Goal: Information Seeking & Learning: Learn about a topic

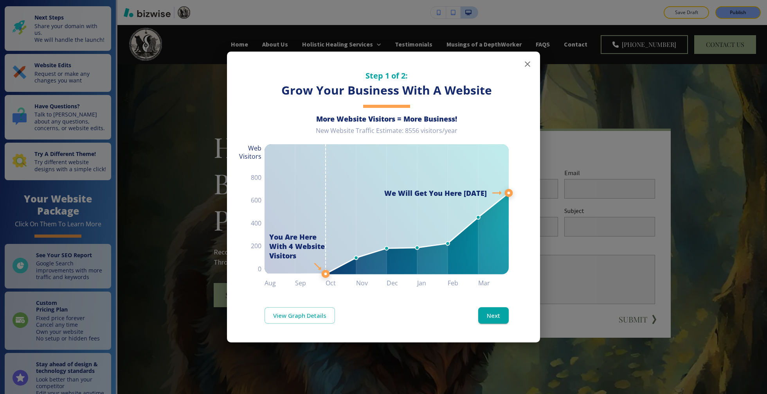
click at [530, 59] on icon "button" at bounding box center [527, 63] width 9 height 9
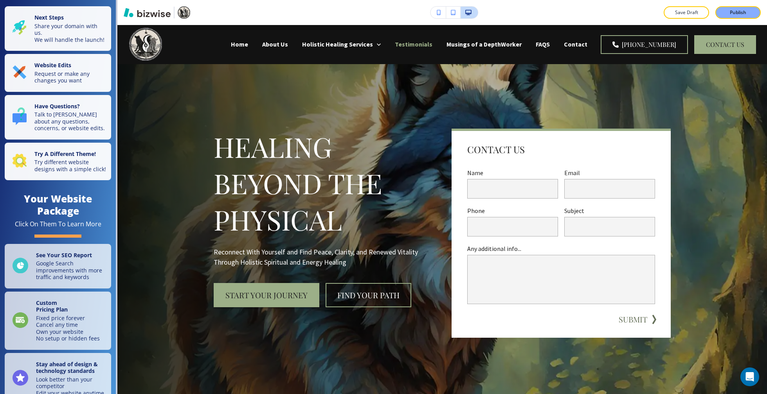
click at [432, 43] on p "Testimonials" at bounding box center [414, 44] width 38 height 9
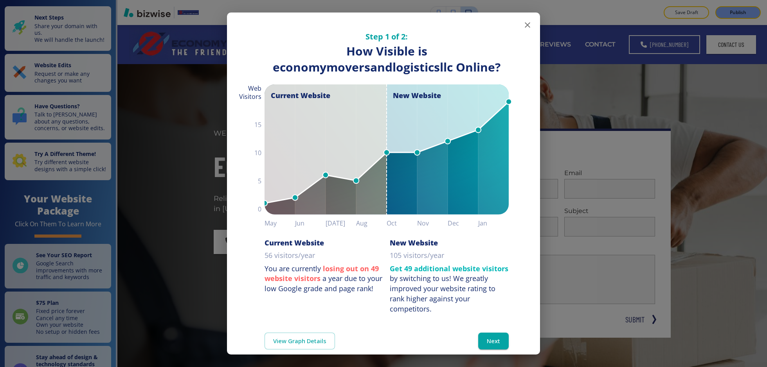
click at [529, 27] on icon "button" at bounding box center [527, 24] width 5 height 5
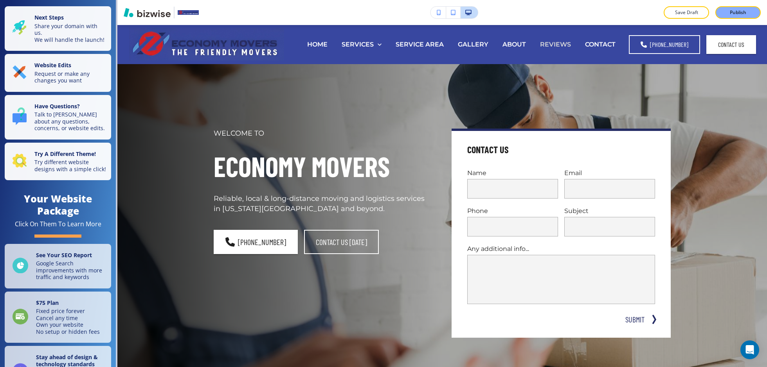
click at [563, 45] on p "REVIEWS" at bounding box center [555, 44] width 31 height 9
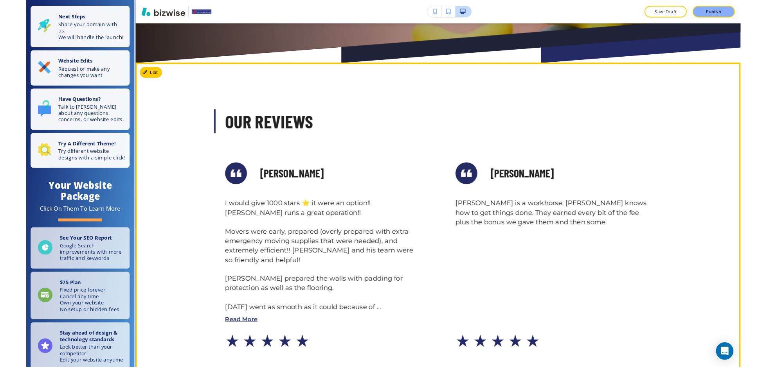
scroll to position [301, 0]
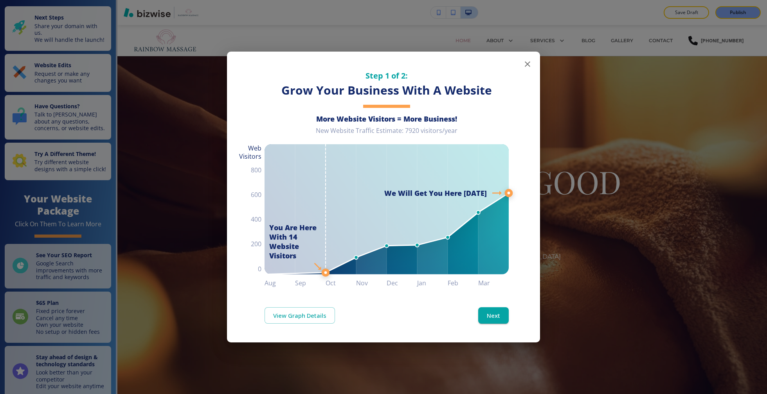
click at [530, 65] on icon "button" at bounding box center [527, 63] width 9 height 9
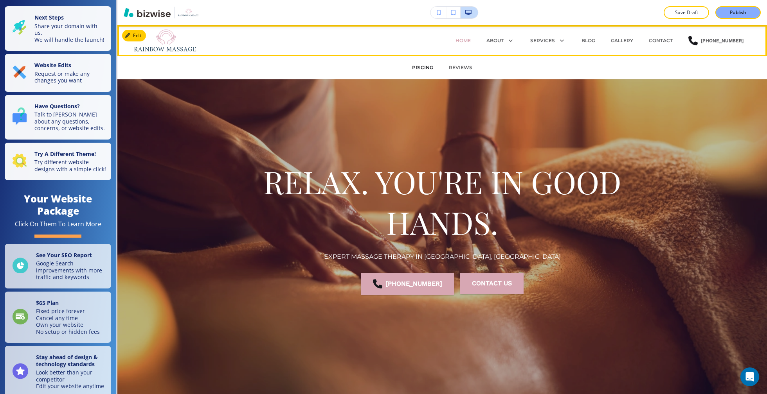
click at [427, 68] on p "PRICING" at bounding box center [422, 67] width 21 height 7
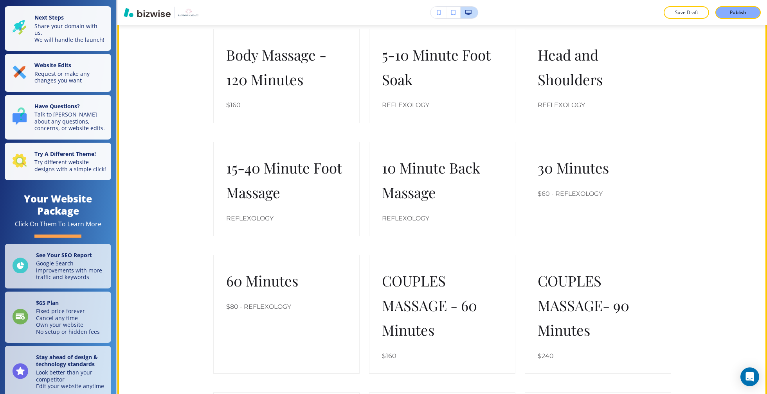
scroll to position [240, 0]
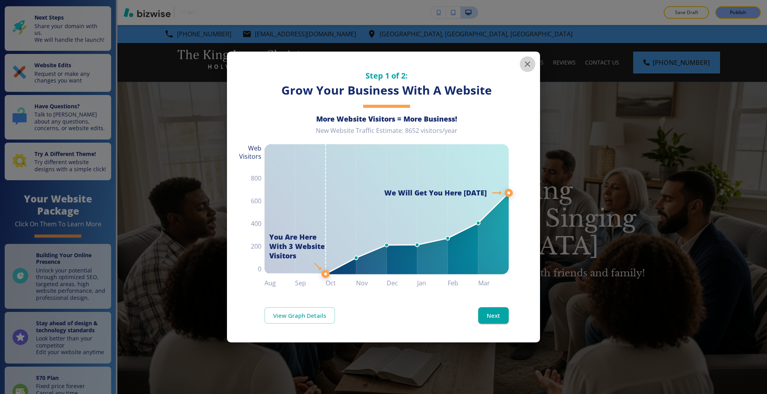
click at [527, 64] on icon "button" at bounding box center [527, 63] width 5 height 5
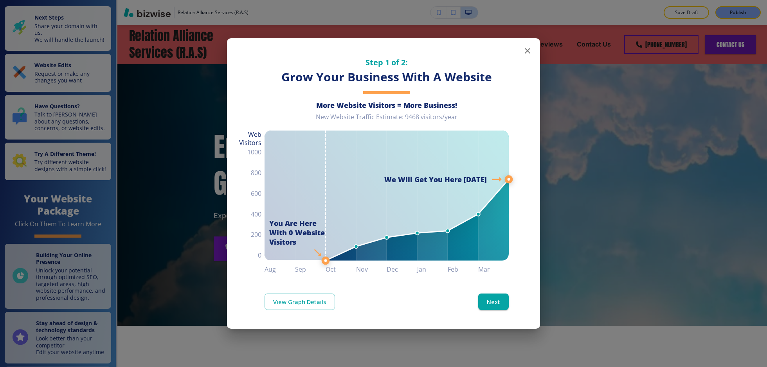
click at [526, 46] on icon "button" at bounding box center [527, 50] width 9 height 9
